Goal: Task Accomplishment & Management: Manage account settings

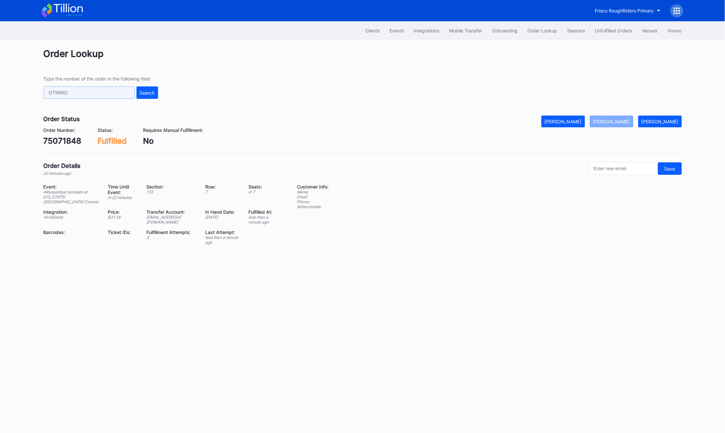
click at [115, 93] on input "text" at bounding box center [89, 92] width 91 height 12
click at [581, 121] on div "[PERSON_NAME]" at bounding box center [562, 122] width 37 height 6
click at [609, 126] on button "[PERSON_NAME]" at bounding box center [612, 121] width 44 height 12
click at [604, 32] on div "Unfulfilled Orders" at bounding box center [613, 31] width 37 height 6
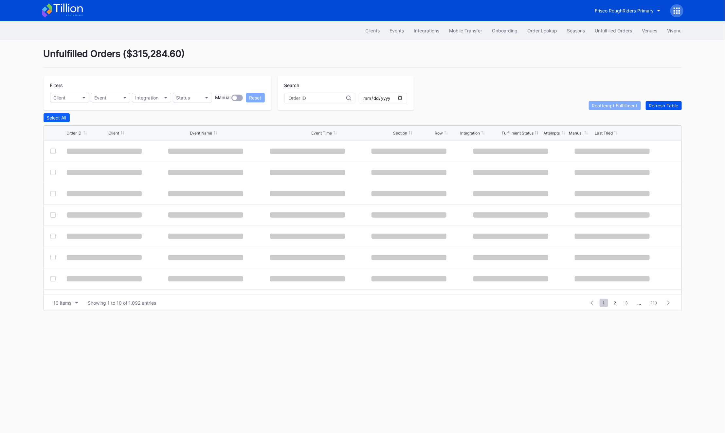
click at [658, 109] on button "Refresh Table" at bounding box center [663, 105] width 36 height 9
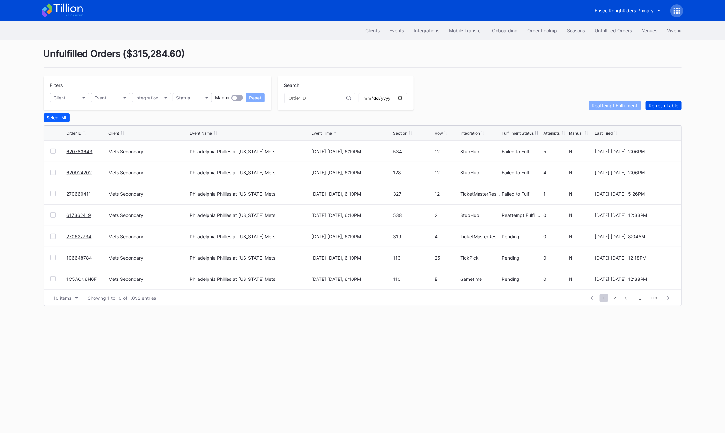
click at [658, 109] on button "Refresh Table" at bounding box center [663, 105] width 36 height 9
